Goal: Check status: Check status

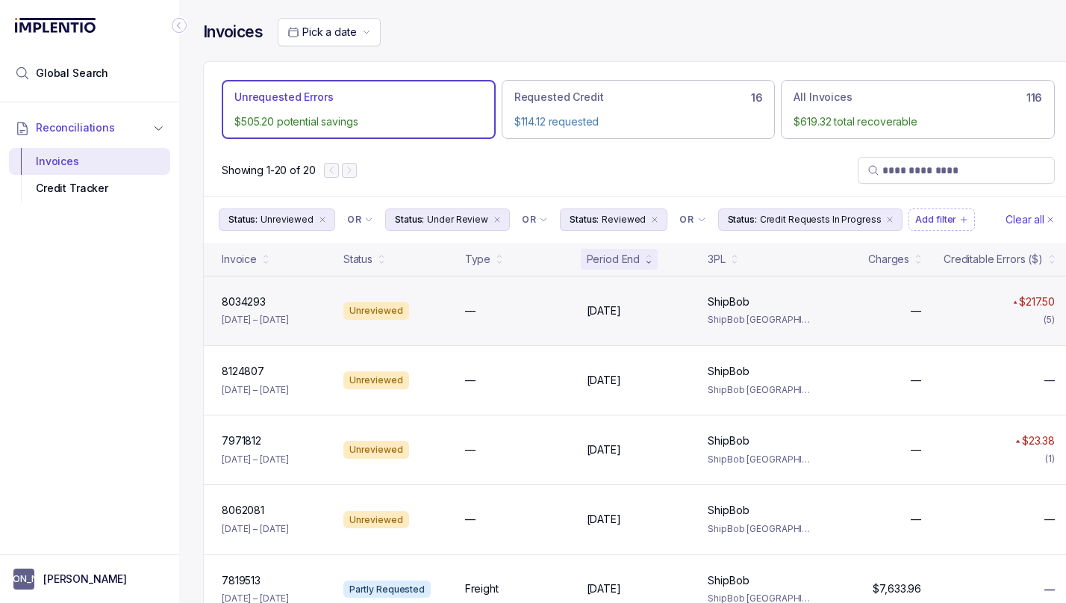
click at [475, 295] on div "8034293 8034293 [DATE] – [DATE] Unreviewed — [DATE] [DATE] ShipBob ShipBob Ship…" at bounding box center [638, 310] width 869 height 69
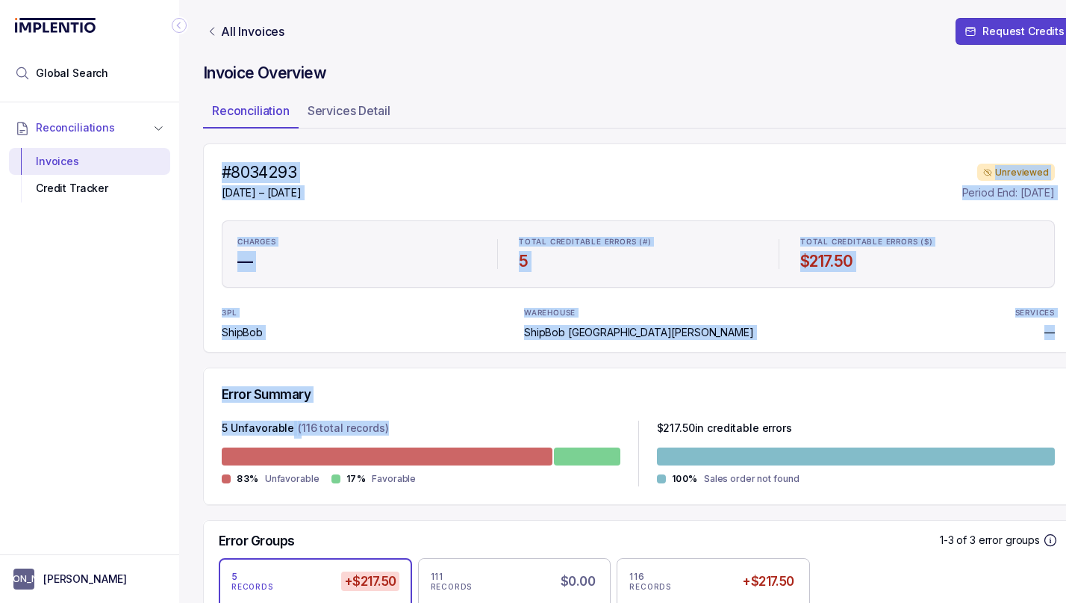
click at [619, 435] on div "#8034293 [DATE] – [DATE] Unreviewed Period End: [DATE] CHARGES — TOTAL CREDITAB…" at bounding box center [638, 553] width 871 height 821
click at [463, 274] on li "CHARGES —" at bounding box center [356, 254] width 257 height 54
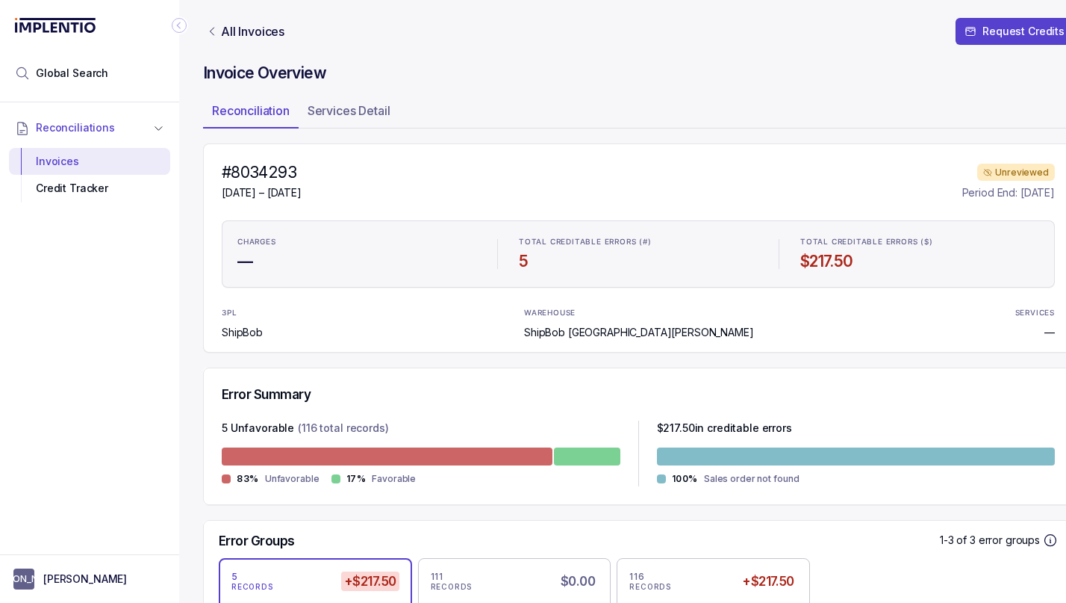
scroll to position [379, 0]
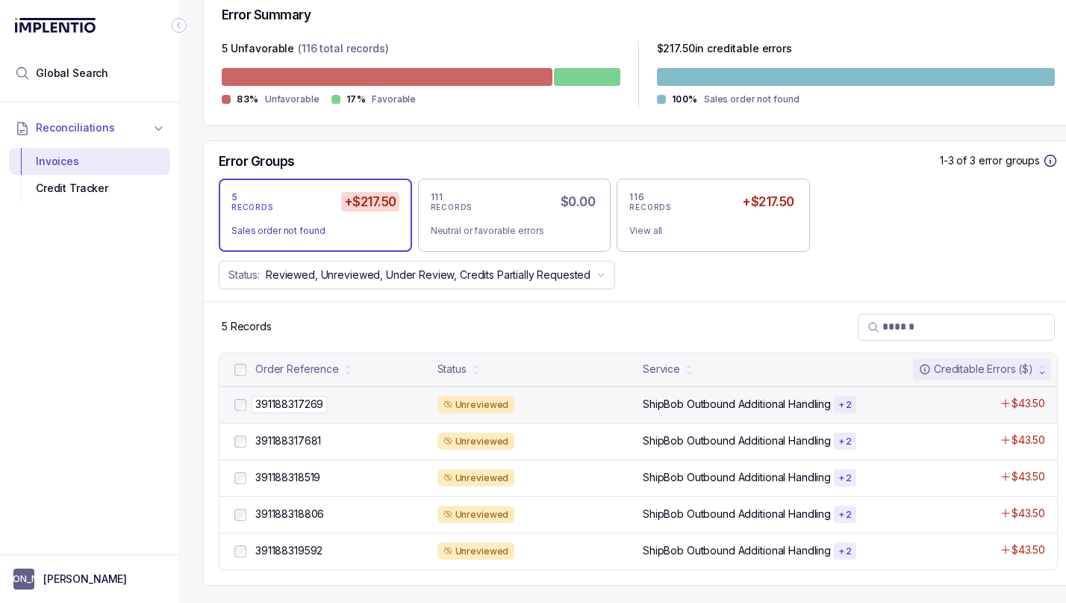
click at [357, 409] on div "391188317269 391188317269" at bounding box center [341, 403] width 173 height 15
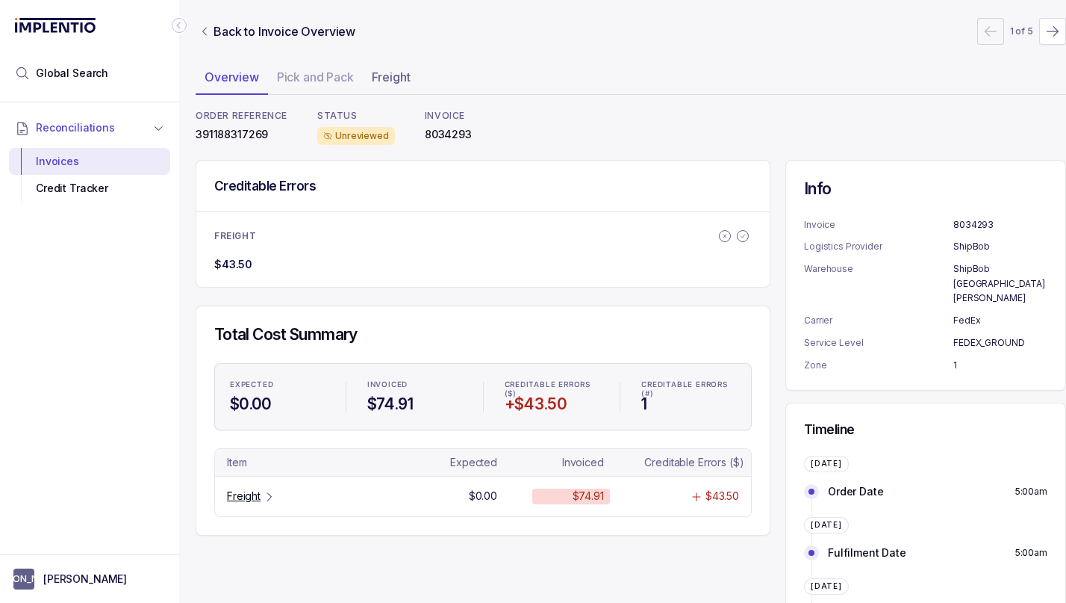
scroll to position [35, 7]
click at [320, 69] on ul "Overview Pick and Pack Freight" at bounding box center [631, 78] width 871 height 30
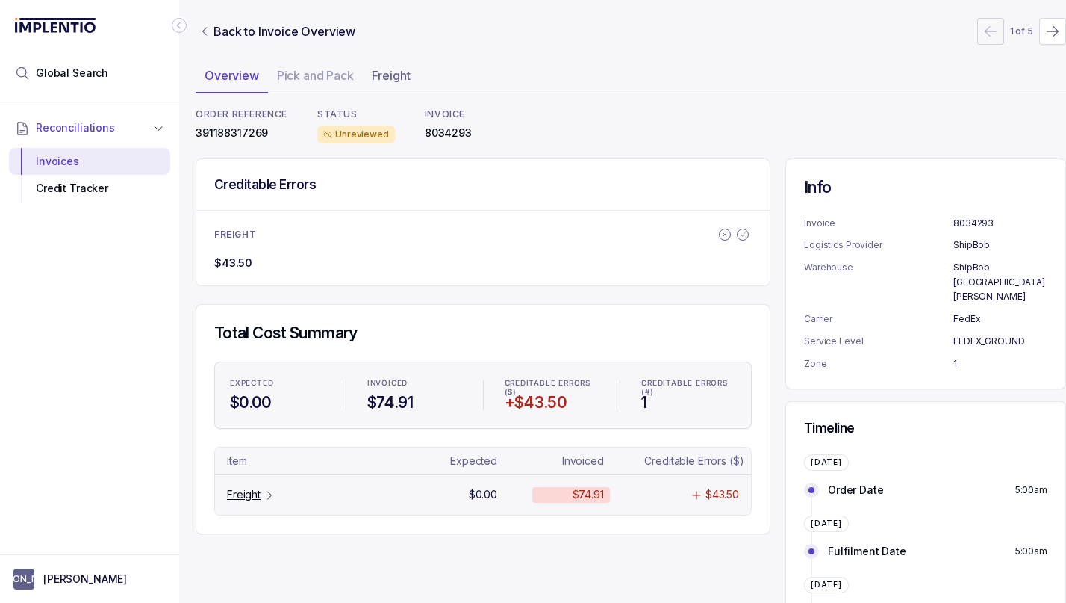
click at [272, 492] on icon "Table Cell-link 0" at bounding box center [270, 495] width 12 height 12
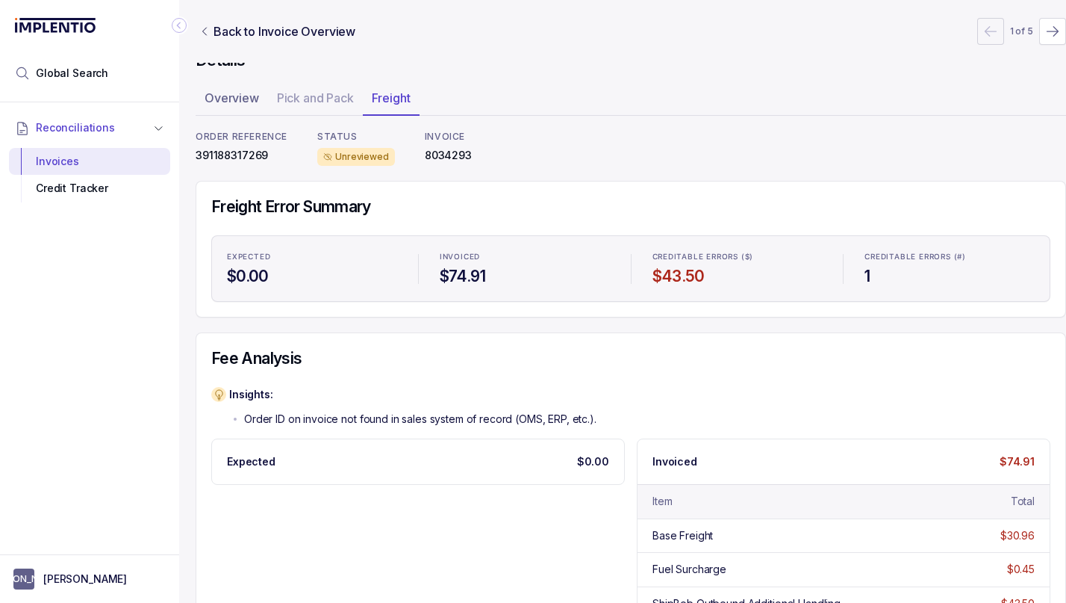
scroll to position [0, 7]
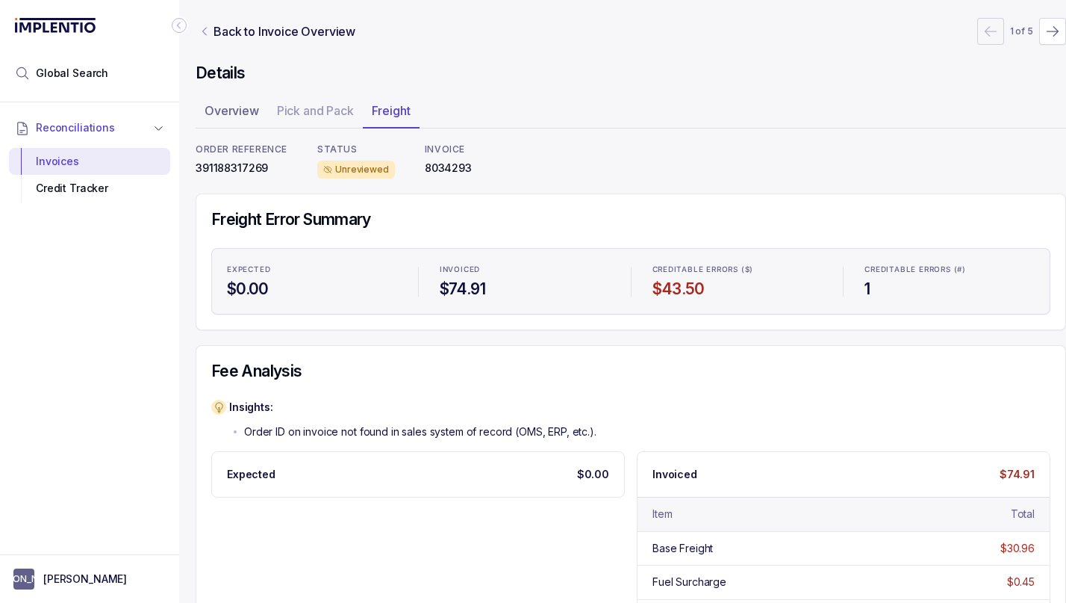
click at [208, 33] on icon "Link Back to Invoice Overview" at bounding box center [205, 31] width 12 height 12
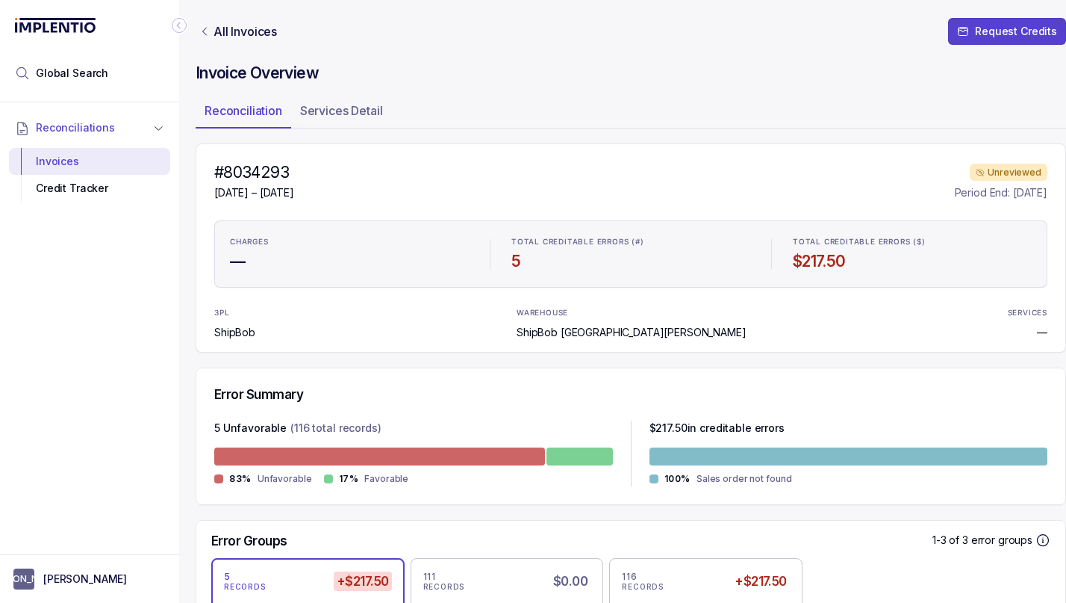
click at [209, 31] on icon "Link All Invoices" at bounding box center [205, 31] width 12 height 12
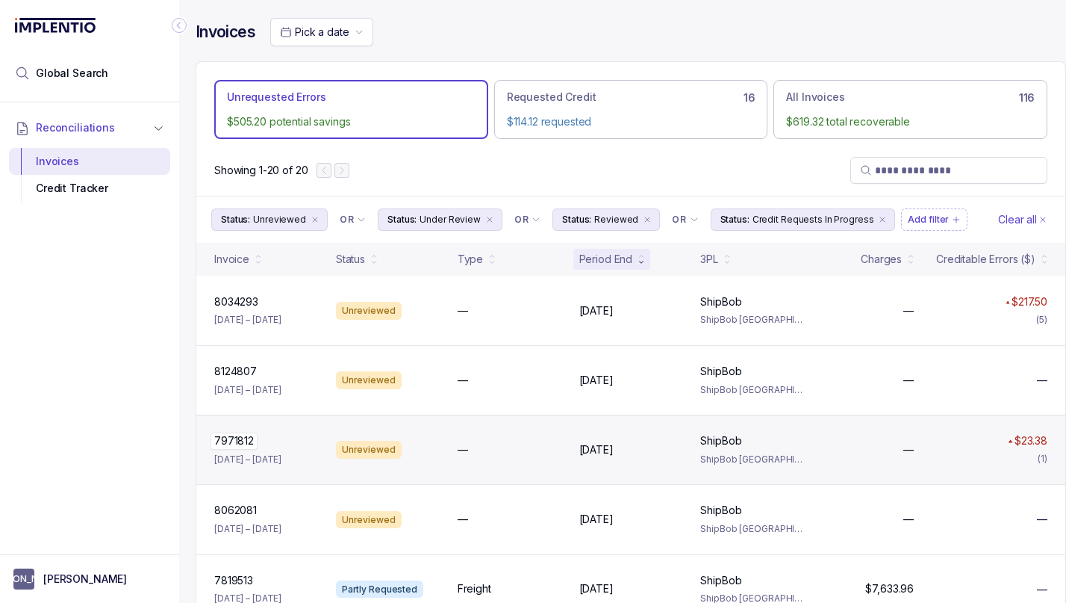
click at [289, 436] on div "7971812 7971812" at bounding box center [266, 440] width 104 height 15
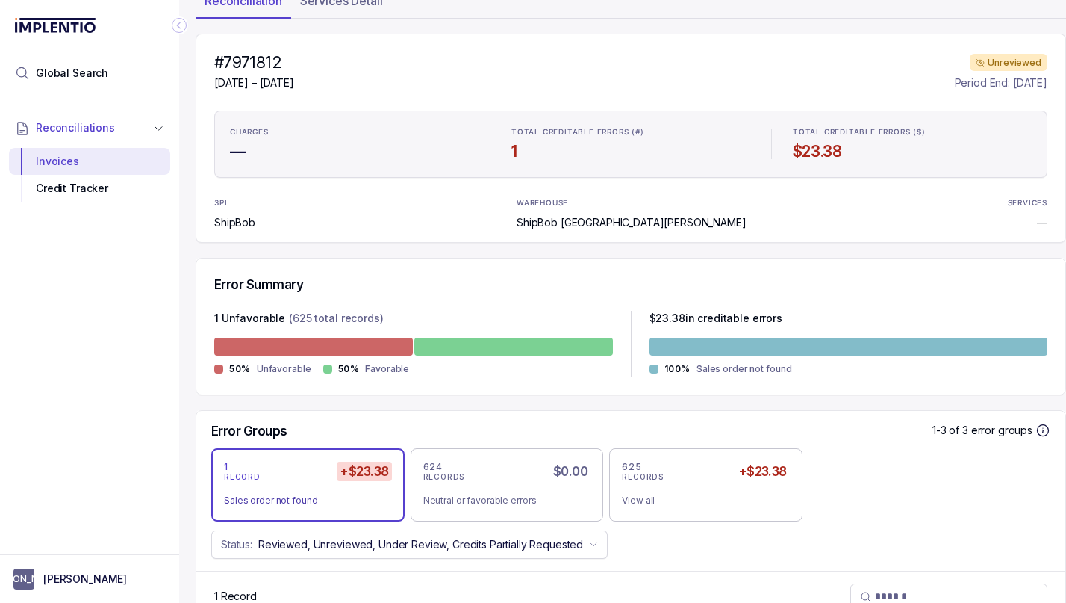
scroll to position [0, 7]
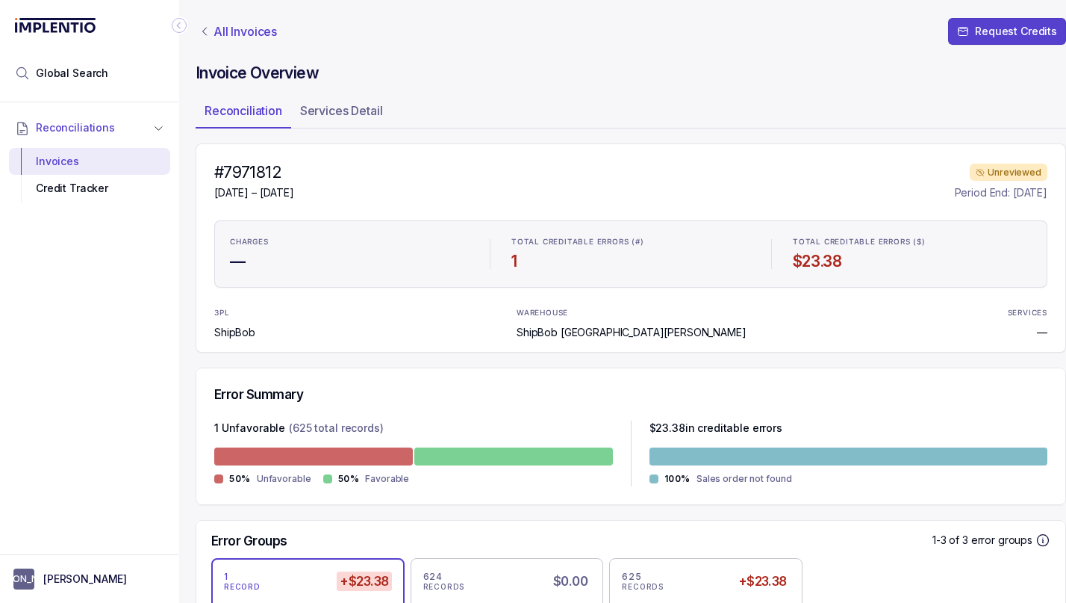
click at [214, 32] on p "All Invoices" at bounding box center [245, 31] width 63 height 15
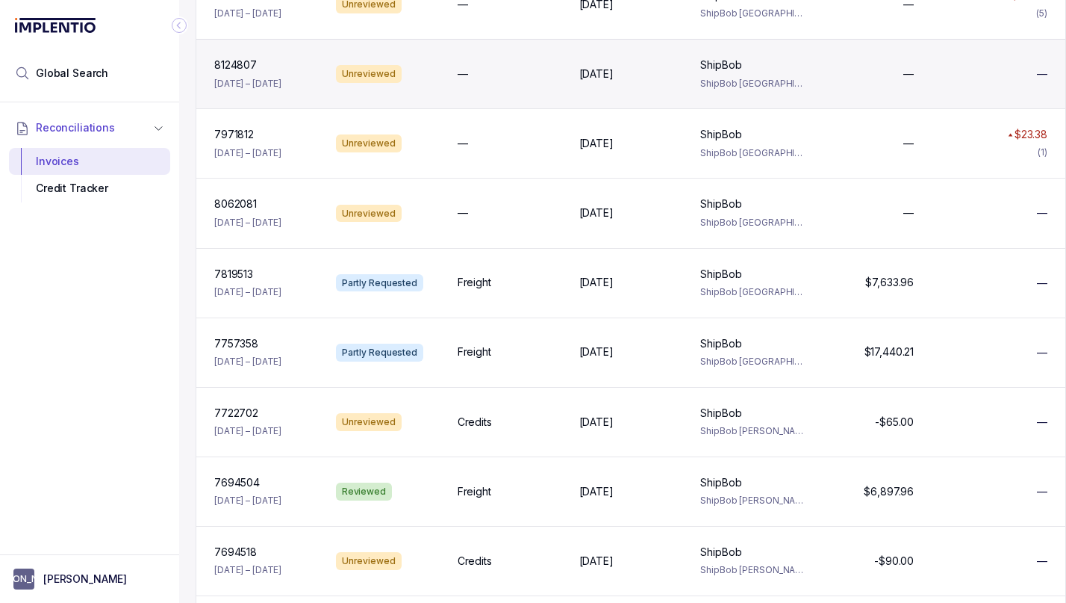
scroll to position [0, 7]
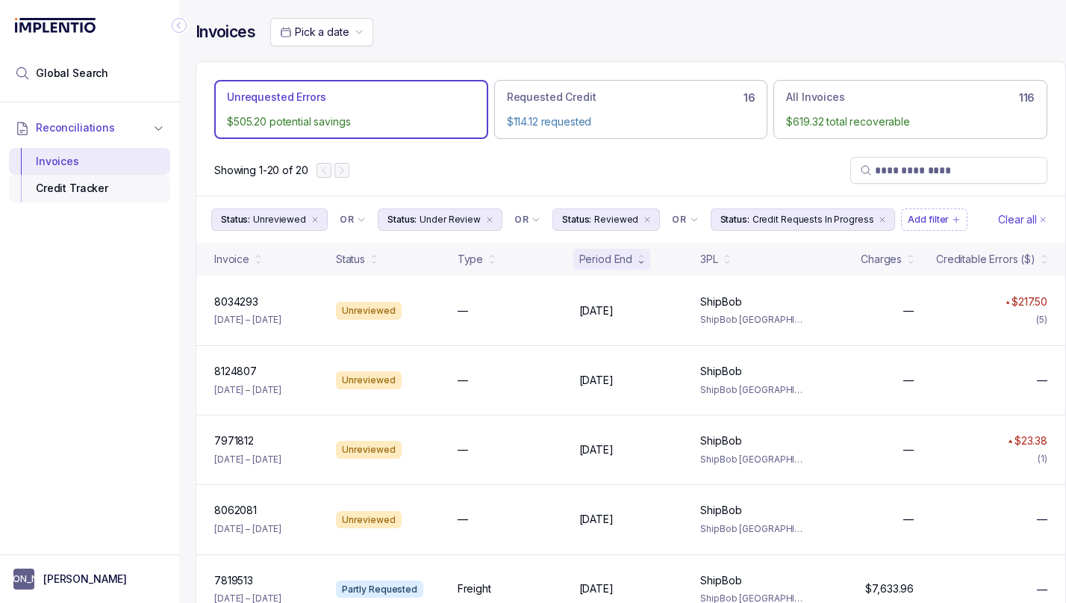
click at [76, 189] on div "Credit Tracker" at bounding box center [89, 188] width 137 height 27
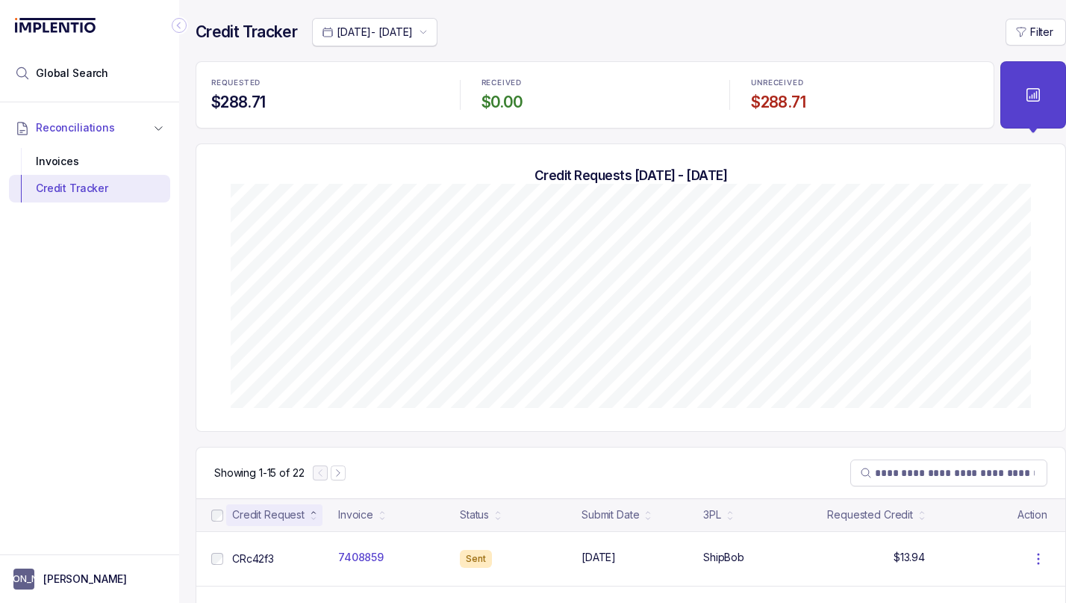
click at [389, 27] on p "[DATE] - [DATE]" at bounding box center [375, 32] width 76 height 15
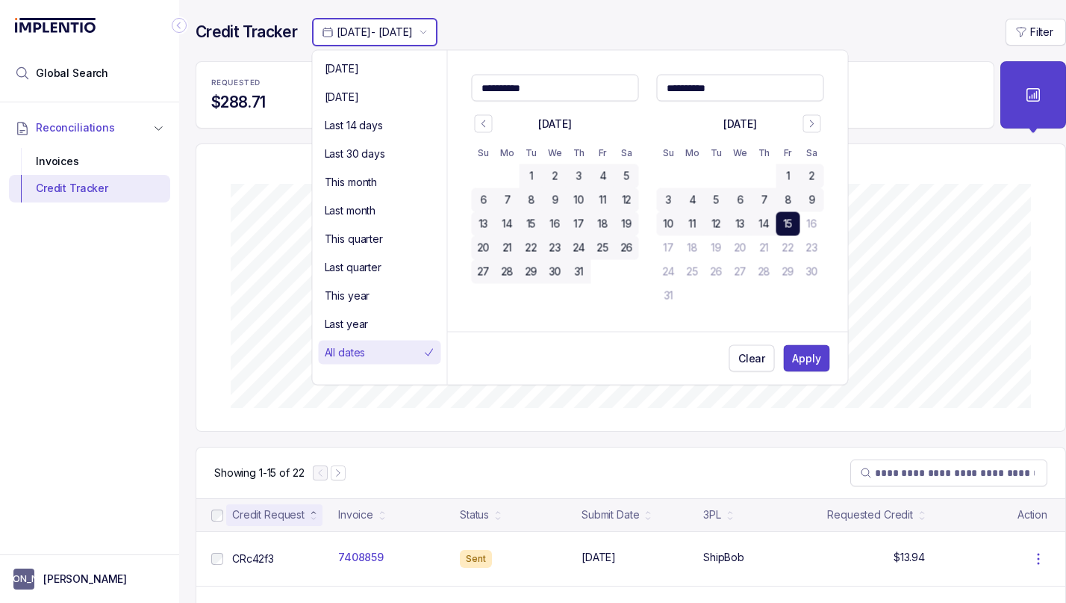
click at [356, 353] on p "All dates" at bounding box center [345, 352] width 41 height 15
click at [715, 22] on div "Credit Tracker [DATE] - [DATE]" at bounding box center [486, 32] width 580 height 28
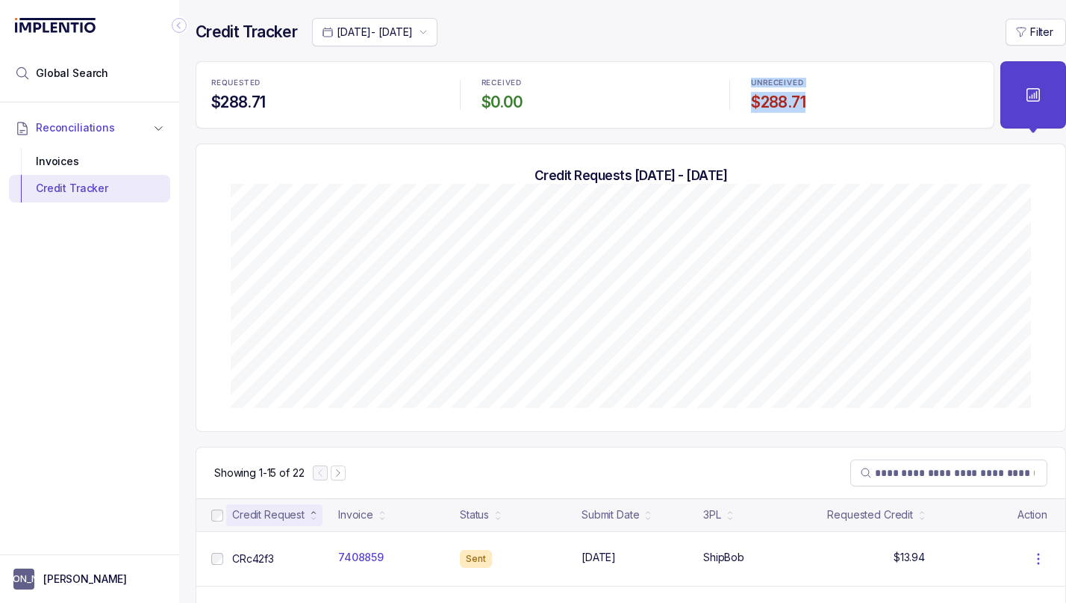
drag, startPoint x: 825, startPoint y: 100, endPoint x: 750, endPoint y: 78, distance: 78.0
click at [750, 78] on li "UNRECEIVED $288.71" at bounding box center [865, 95] width 246 height 54
click at [750, 31] on div "Credit Tracker [DATE] - [DATE]" at bounding box center [486, 32] width 580 height 28
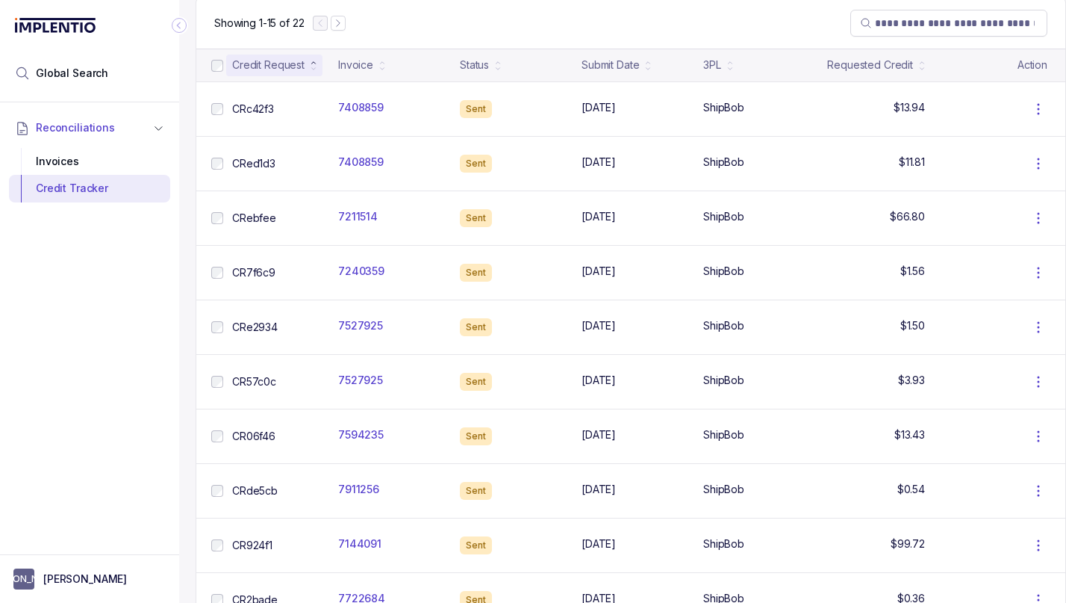
scroll to position [0, 7]
